Goal: Task Accomplishment & Management: Use online tool/utility

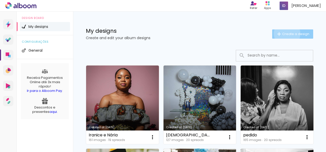
click at [283, 34] on span "Create a design" at bounding box center [295, 33] width 27 height 3
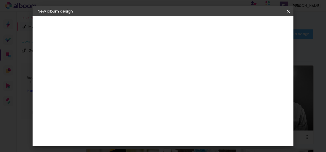
click at [121, 68] on input at bounding box center [121, 69] width 0 height 8
type input "Casamento [PERSON_NAME] e [PERSON_NAME]"
type paper-input "Casamento [PERSON_NAME] e [PERSON_NAME]"
click at [0, 0] on slot "Next" at bounding box center [0, 0] width 0 height 0
click at [205, 78] on paper-item "Free Size" at bounding box center [183, 77] width 43 height 11
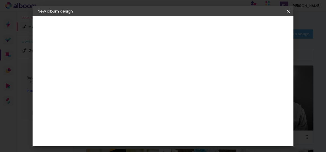
click at [205, 27] on paper-button "Next" at bounding box center [196, 27] width 18 height 9
click at [194, 129] on input "60" at bounding box center [190, 130] width 13 height 8
type input "50"
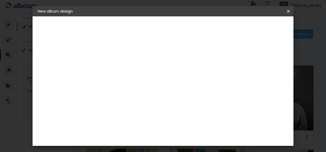
type paper-input "50"
click at [246, 27] on paper-button "Start design" at bounding box center [233, 29] width 25 height 12
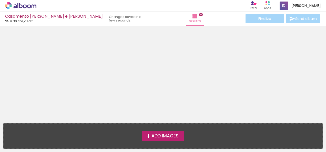
click at [152, 138] on span "Add Images" at bounding box center [164, 136] width 27 height 5
click at [0, 0] on input "file" at bounding box center [0, 0] width 0 height 0
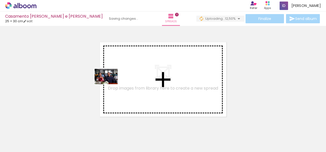
drag, startPoint x: 55, startPoint y: 138, endPoint x: 110, endPoint y: 84, distance: 76.8
click at [110, 84] on quentale-workspace at bounding box center [163, 76] width 326 height 152
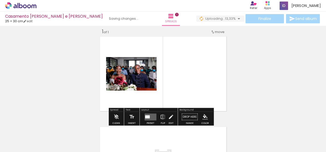
scroll to position [6, 0]
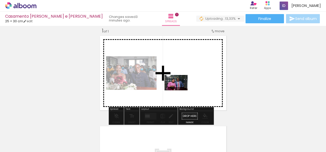
drag, startPoint x: 87, startPoint y: 139, endPoint x: 180, endPoint y: 90, distance: 105.1
click at [180, 90] on quentale-workspace at bounding box center [163, 76] width 326 height 152
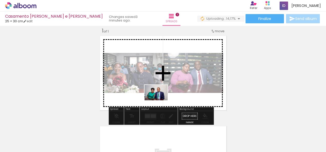
drag, startPoint x: 115, startPoint y: 140, endPoint x: 160, endPoint y: 100, distance: 60.4
click at [160, 100] on quentale-workspace at bounding box center [163, 76] width 326 height 152
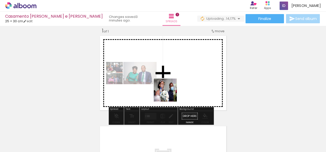
drag, startPoint x: 164, startPoint y: 101, endPoint x: 169, endPoint y: 93, distance: 9.2
click at [169, 93] on quentale-workspace at bounding box center [163, 76] width 326 height 152
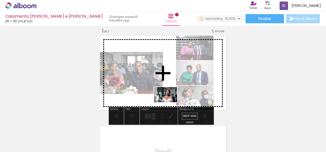
drag, startPoint x: 174, startPoint y: 139, endPoint x: 169, endPoint y: 102, distance: 37.2
click at [169, 102] on quentale-workspace at bounding box center [163, 76] width 326 height 152
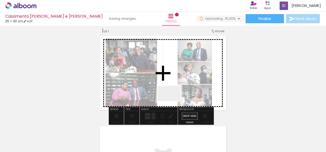
drag, startPoint x: 200, startPoint y: 141, endPoint x: 173, endPoint y: 101, distance: 48.4
click at [173, 101] on quentale-workspace at bounding box center [163, 76] width 326 height 152
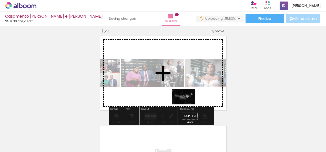
drag, startPoint x: 227, startPoint y: 141, endPoint x: 187, endPoint y: 105, distance: 54.4
click at [187, 105] on quentale-workspace at bounding box center [163, 76] width 326 height 152
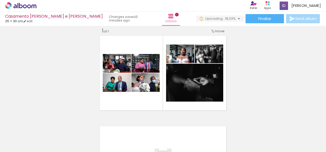
scroll to position [0, 173]
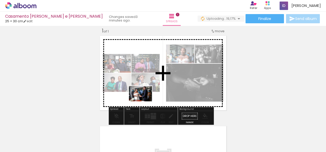
drag, startPoint x: 84, startPoint y: 139, endPoint x: 144, endPoint y: 101, distance: 71.0
click at [144, 101] on quentale-workspace at bounding box center [163, 76] width 326 height 152
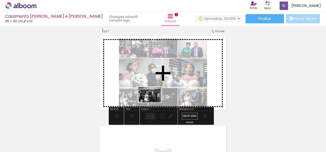
drag, startPoint x: 115, startPoint y: 140, endPoint x: 154, endPoint y: 102, distance: 53.6
click at [154, 102] on quentale-workspace at bounding box center [163, 76] width 326 height 152
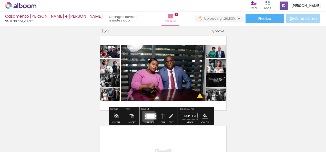
click at [147, 115] on div at bounding box center [150, 115] width 8 height 5
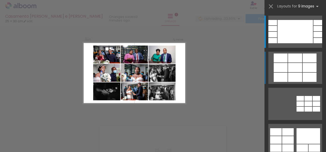
click at [303, 73] on div at bounding box center [310, 77] width 14 height 9
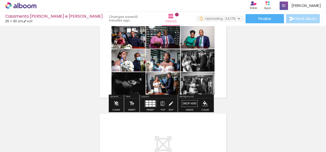
scroll to position [26, 0]
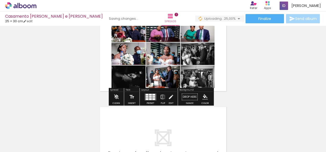
click at [146, 96] on div at bounding box center [147, 97] width 3 height 2
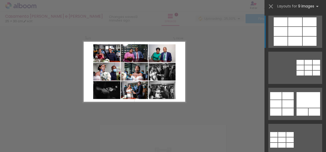
scroll to position [6, 0]
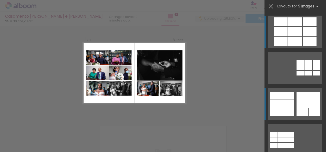
click at [302, 106] on div at bounding box center [308, 100] width 24 height 16
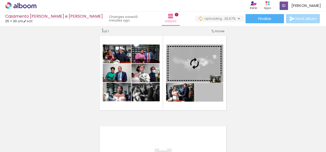
drag, startPoint x: 216, startPoint y: 99, endPoint x: 213, endPoint y: 79, distance: 20.4
click at [0, 0] on slot at bounding box center [0, 0] width 0 height 0
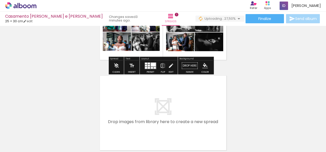
scroll to position [58, 0]
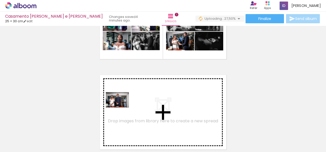
drag, startPoint x: 139, startPoint y: 135, endPoint x: 121, endPoint y: 108, distance: 32.3
click at [121, 108] on quentale-workspace at bounding box center [163, 76] width 326 height 152
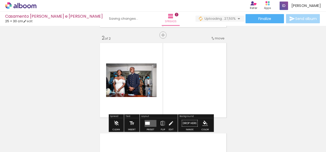
scroll to position [97, 0]
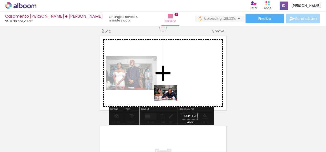
drag, startPoint x: 166, startPoint y: 116, endPoint x: 170, endPoint y: 101, distance: 16.0
click at [170, 101] on quentale-workspace at bounding box center [163, 76] width 326 height 152
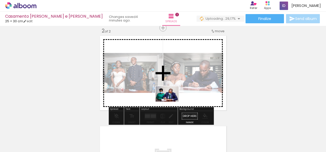
drag, startPoint x: 184, startPoint y: 119, endPoint x: 171, endPoint y: 102, distance: 22.0
click at [171, 102] on quentale-workspace at bounding box center [163, 76] width 326 height 152
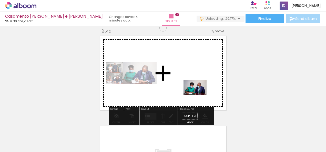
drag, startPoint x: 224, startPoint y: 137, endPoint x: 199, endPoint y: 95, distance: 48.9
click at [199, 95] on quentale-workspace at bounding box center [163, 76] width 326 height 152
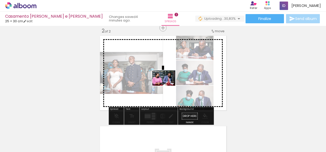
drag, startPoint x: 260, startPoint y: 137, endPoint x: 167, endPoint y: 86, distance: 106.1
click at [167, 86] on quentale-workspace at bounding box center [163, 76] width 326 height 152
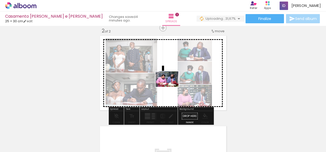
drag, startPoint x: 267, startPoint y: 126, endPoint x: 171, endPoint y: 87, distance: 103.9
click at [171, 87] on quentale-workspace at bounding box center [163, 76] width 326 height 152
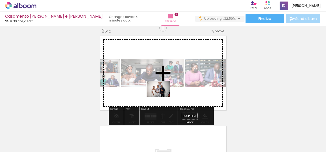
drag, startPoint x: 314, startPoint y: 133, endPoint x: 162, endPoint y: 97, distance: 156.3
click at [162, 97] on quentale-workspace at bounding box center [163, 76] width 326 height 152
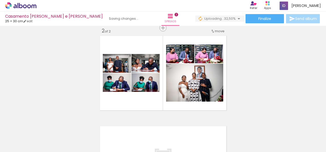
scroll to position [0, 429]
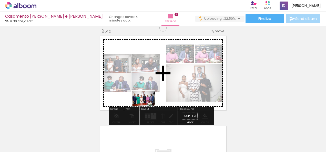
drag, startPoint x: 89, startPoint y: 140, endPoint x: 147, endPoint y: 106, distance: 67.4
click at [147, 106] on quentale-workspace at bounding box center [163, 76] width 326 height 152
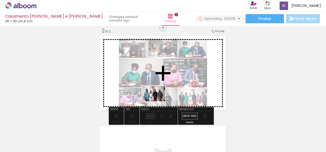
drag, startPoint x: 120, startPoint y: 139, endPoint x: 157, endPoint y: 101, distance: 53.3
click at [157, 101] on quentale-workspace at bounding box center [163, 76] width 326 height 152
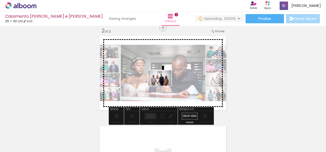
drag, startPoint x: 146, startPoint y: 138, endPoint x: 163, endPoint y: 86, distance: 54.8
click at [163, 86] on quentale-workspace at bounding box center [163, 76] width 326 height 152
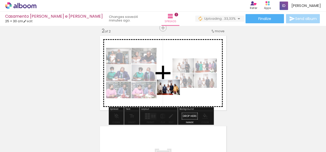
drag, startPoint x: 172, startPoint y: 137, endPoint x: 172, endPoint y: 95, distance: 42.3
click at [172, 95] on quentale-workspace at bounding box center [163, 76] width 326 height 152
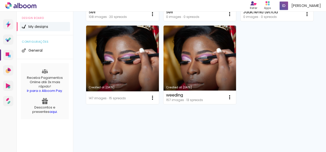
scroll to position [640, 0]
